Goal: Task Accomplishment & Management: Complete application form

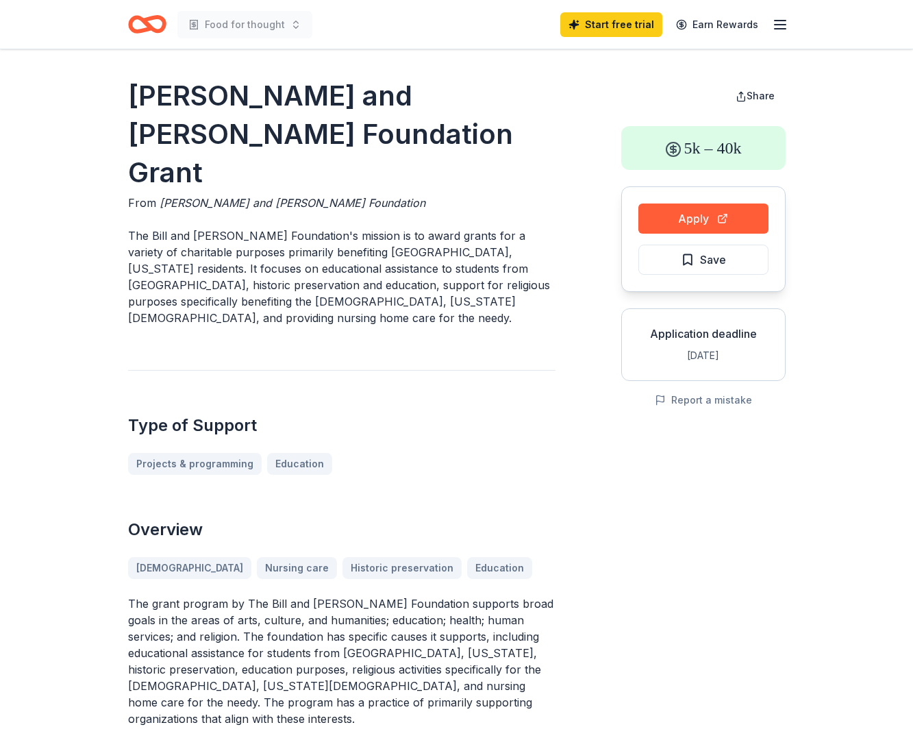
click at [190, 102] on h1 "Bill and Susan Sherrard Foundation Grant" at bounding box center [342, 134] width 428 height 115
click at [154, 25] on icon "Home" at bounding box center [147, 24] width 38 height 32
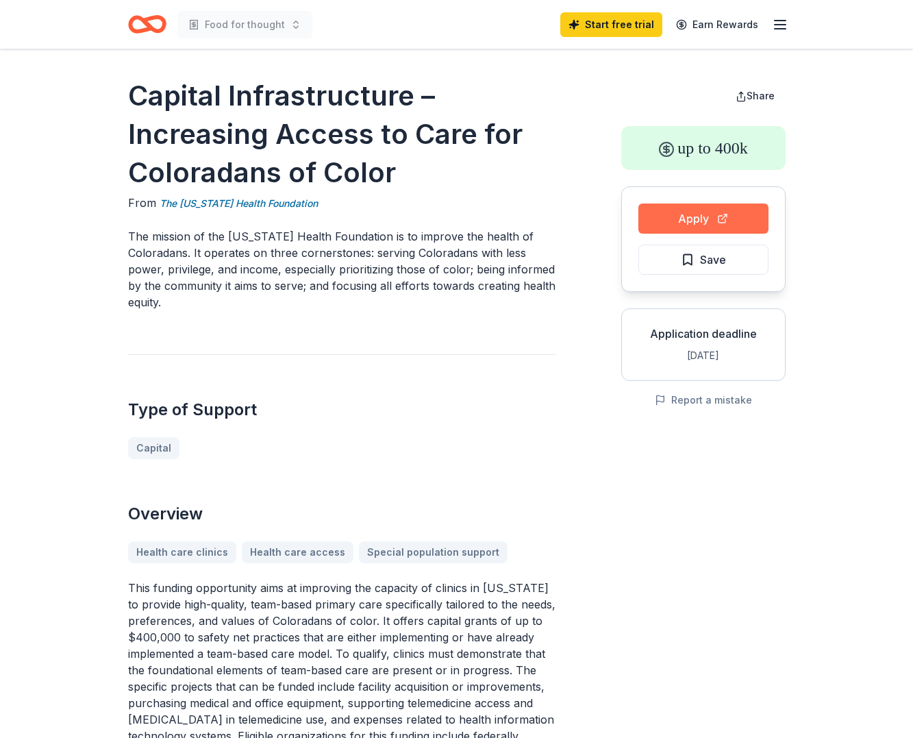
click at [676, 220] on button "Apply" at bounding box center [704, 218] width 130 height 30
click at [698, 212] on button "Apply" at bounding box center [704, 218] width 130 height 30
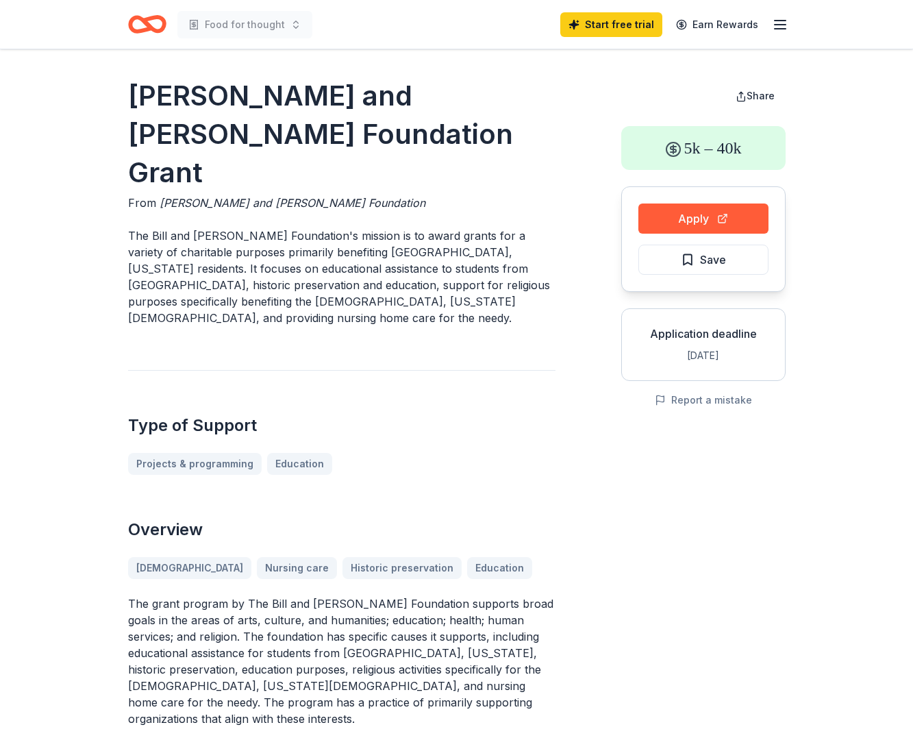
click at [414, 374] on div "Type of Support Projects & programming Education" at bounding box center [342, 422] width 428 height 105
